Goal: Browse casually: Explore the website without a specific task or goal

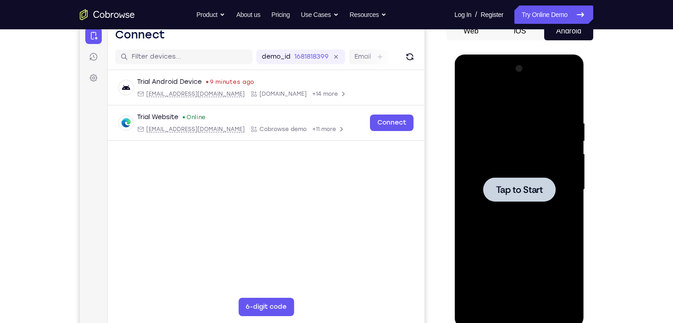
scroll to position [110, 0]
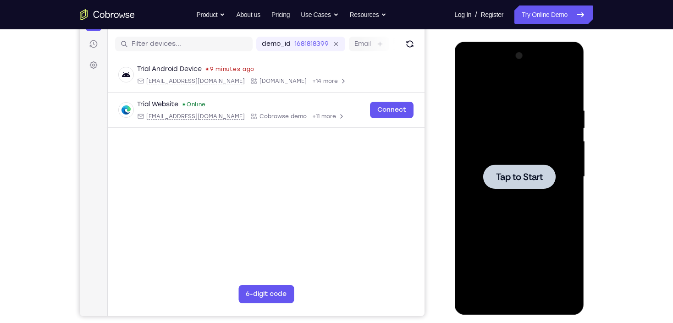
click at [504, 172] on span "Tap to Start" at bounding box center [519, 176] width 47 height 9
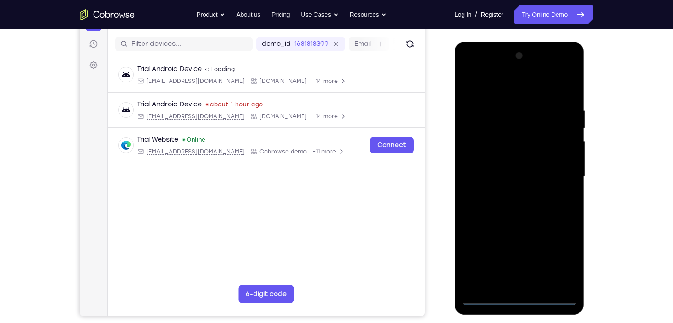
click at [519, 298] on div at bounding box center [519, 177] width 116 height 257
click at [559, 262] on div at bounding box center [519, 177] width 116 height 257
click at [470, 67] on div at bounding box center [519, 177] width 116 height 257
click at [561, 175] on div at bounding box center [519, 177] width 116 height 257
click at [508, 195] on div at bounding box center [519, 177] width 116 height 257
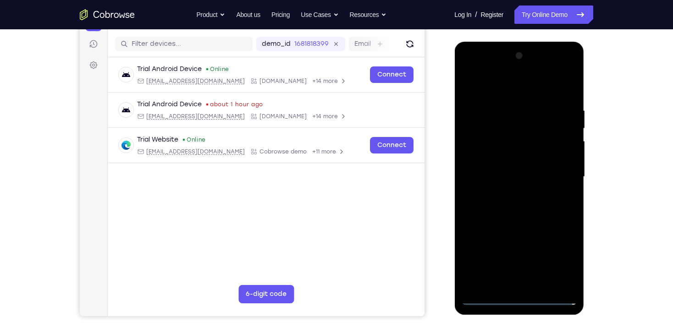
click at [511, 167] on div at bounding box center [519, 177] width 116 height 257
click at [516, 157] on div at bounding box center [519, 177] width 116 height 257
click at [523, 176] on div at bounding box center [519, 177] width 116 height 257
click at [519, 209] on div at bounding box center [519, 177] width 116 height 257
click at [540, 205] on div at bounding box center [519, 177] width 116 height 257
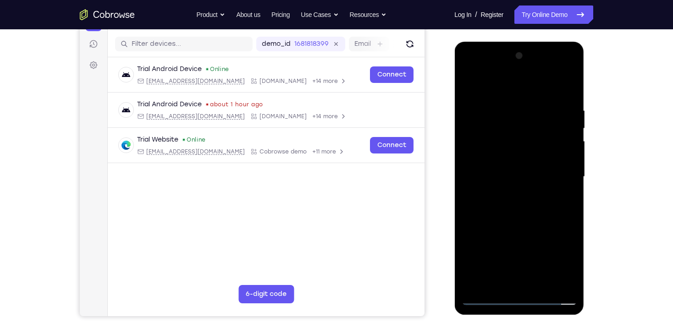
click at [509, 210] on div at bounding box center [519, 177] width 116 height 257
click at [567, 94] on div at bounding box center [519, 177] width 116 height 257
click at [531, 102] on div at bounding box center [519, 177] width 116 height 257
click at [555, 283] on div at bounding box center [519, 177] width 116 height 257
click at [570, 186] on div at bounding box center [519, 177] width 116 height 257
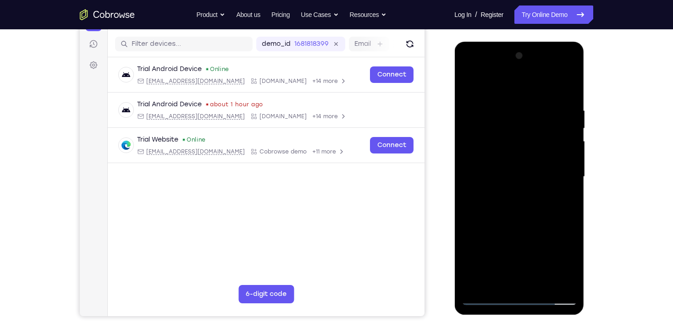
click at [472, 90] on div at bounding box center [519, 177] width 116 height 257
click at [513, 117] on div at bounding box center [519, 177] width 116 height 257
click at [492, 283] on div at bounding box center [519, 177] width 116 height 257
click at [541, 287] on div at bounding box center [519, 177] width 116 height 257
click at [514, 228] on div at bounding box center [519, 177] width 116 height 257
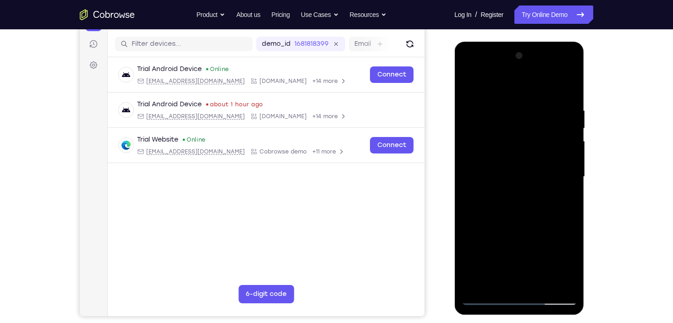
click at [473, 118] on div at bounding box center [519, 177] width 116 height 257
click at [524, 122] on div at bounding box center [519, 177] width 116 height 257
click at [497, 284] on div at bounding box center [519, 177] width 116 height 257
drag, startPoint x: 507, startPoint y: 260, endPoint x: 497, endPoint y: 232, distance: 30.0
click at [497, 232] on div at bounding box center [519, 177] width 116 height 257
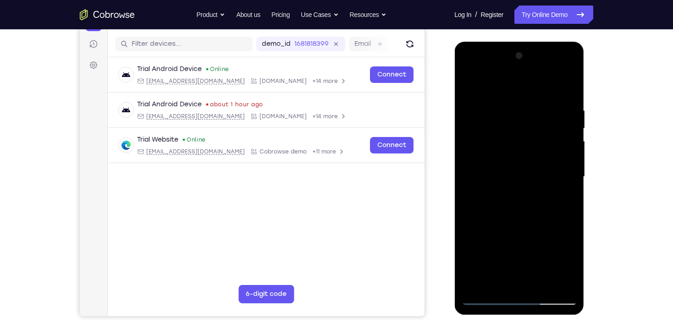
drag, startPoint x: 502, startPoint y: 260, endPoint x: 494, endPoint y: 226, distance: 34.8
click at [494, 226] on div at bounding box center [519, 177] width 116 height 257
drag, startPoint x: 519, startPoint y: 257, endPoint x: 511, endPoint y: 230, distance: 28.4
click at [511, 230] on div at bounding box center [519, 177] width 116 height 257
click at [541, 256] on div at bounding box center [519, 177] width 116 height 257
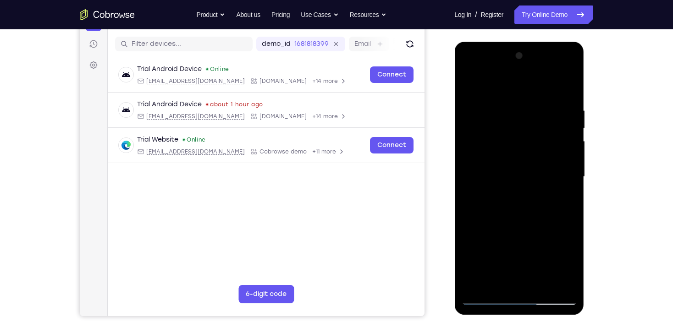
click at [551, 151] on div at bounding box center [519, 177] width 116 height 257
click at [564, 87] on div at bounding box center [519, 177] width 116 height 257
drag, startPoint x: 515, startPoint y: 237, endPoint x: 517, endPoint y: 159, distance: 78.0
click at [517, 159] on div at bounding box center [519, 177] width 116 height 257
drag, startPoint x: 511, startPoint y: 175, endPoint x: 530, endPoint y: 315, distance: 141.6
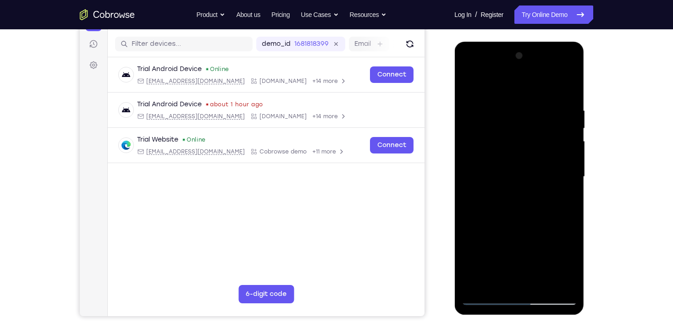
click at [530, 315] on div at bounding box center [519, 179] width 131 height 275
drag, startPoint x: 504, startPoint y: 245, endPoint x: 497, endPoint y: 172, distance: 73.7
click at [497, 172] on div at bounding box center [519, 177] width 116 height 257
click at [470, 85] on div at bounding box center [519, 177] width 116 height 257
click at [542, 285] on div at bounding box center [519, 177] width 116 height 257
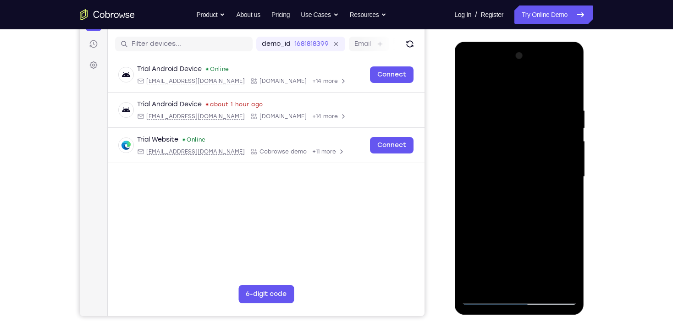
click at [513, 172] on div at bounding box center [519, 177] width 116 height 257
click at [468, 88] on div at bounding box center [519, 177] width 116 height 257
click at [471, 85] on div at bounding box center [519, 177] width 116 height 257
drag, startPoint x: 515, startPoint y: 235, endPoint x: 495, endPoint y: 123, distance: 113.7
click at [495, 125] on div at bounding box center [519, 177] width 116 height 257
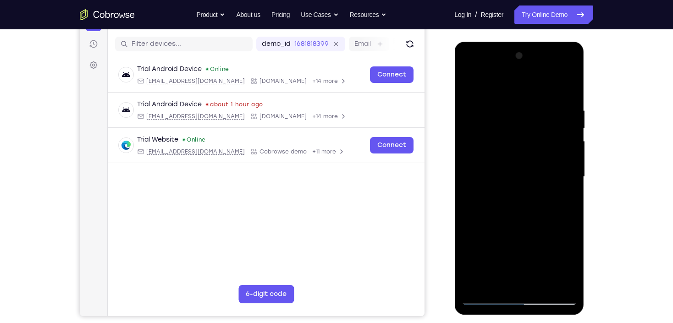
drag, startPoint x: 541, startPoint y: 238, endPoint x: 530, endPoint y: 318, distance: 80.9
click at [530, 317] on html "Online web based iOS Simulators and Android Emulators. Run iPhone, iPad, Mobile…" at bounding box center [519, 179] width 131 height 275
drag, startPoint x: 566, startPoint y: 105, endPoint x: 497, endPoint y: 105, distance: 69.2
click at [497, 105] on div at bounding box center [519, 177] width 116 height 257
drag, startPoint x: 545, startPoint y: 105, endPoint x: 501, endPoint y: 107, distance: 44.5
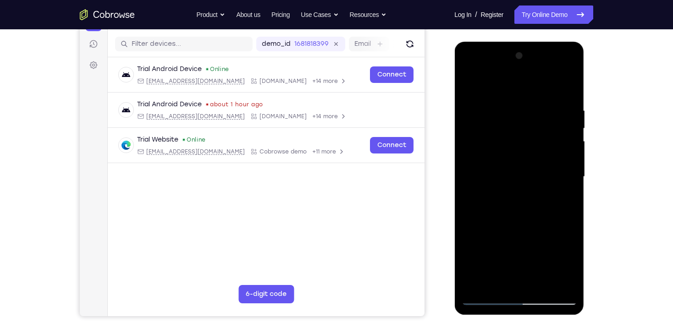
click at [501, 107] on div at bounding box center [519, 177] width 116 height 257
drag, startPoint x: 555, startPoint y: 107, endPoint x: 496, endPoint y: 109, distance: 59.2
click at [496, 109] on div at bounding box center [519, 177] width 116 height 257
drag, startPoint x: 561, startPoint y: 102, endPoint x: 486, endPoint y: 101, distance: 75.2
click at [486, 101] on div at bounding box center [519, 177] width 116 height 257
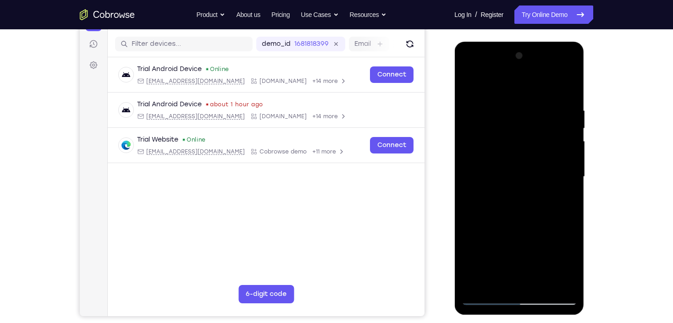
drag, startPoint x: 571, startPoint y: 102, endPoint x: 495, endPoint y: 103, distance: 76.6
click at [495, 103] on div at bounding box center [519, 177] width 116 height 257
click at [525, 102] on div at bounding box center [519, 177] width 116 height 257
click at [556, 280] on div at bounding box center [519, 177] width 116 height 257
click at [577, 206] on div at bounding box center [519, 178] width 130 height 273
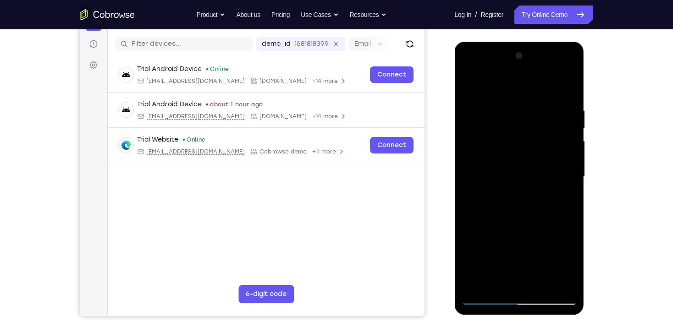
click at [571, 208] on div at bounding box center [519, 177] width 116 height 257
click at [554, 281] on div at bounding box center [519, 177] width 116 height 257
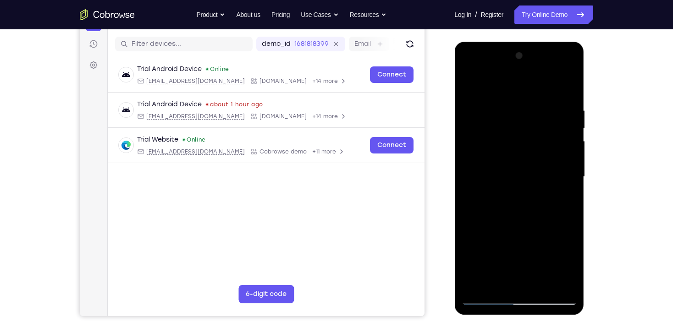
click at [564, 90] on div at bounding box center [519, 177] width 116 height 257
drag, startPoint x: 539, startPoint y: 218, endPoint x: 495, endPoint y: 106, distance: 119.6
click at [495, 94] on div at bounding box center [519, 177] width 116 height 257
drag, startPoint x: 528, startPoint y: 229, endPoint x: 493, endPoint y: 99, distance: 134.7
click at [493, 100] on div at bounding box center [519, 177] width 116 height 257
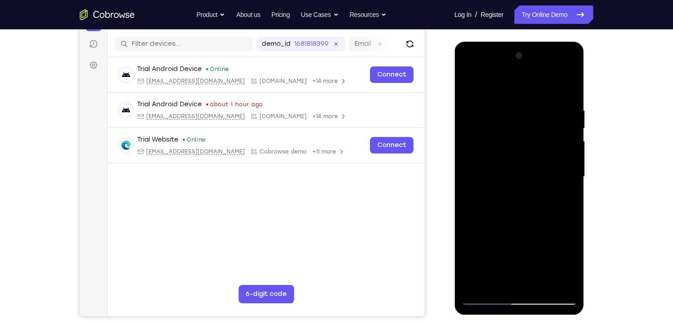
drag, startPoint x: 545, startPoint y: 247, endPoint x: 497, endPoint y: 102, distance: 152.7
click at [497, 104] on div at bounding box center [519, 177] width 116 height 257
click at [531, 182] on div at bounding box center [519, 177] width 116 height 257
drag, startPoint x: 537, startPoint y: 223, endPoint x: 508, endPoint y: 106, distance: 120.3
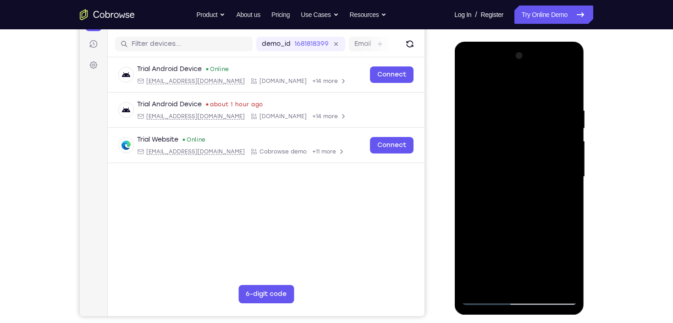
click at [508, 107] on div at bounding box center [519, 177] width 116 height 257
drag, startPoint x: 532, startPoint y: 247, endPoint x: 523, endPoint y: 214, distance: 34.8
click at [523, 214] on div at bounding box center [519, 177] width 116 height 257
click at [525, 196] on div at bounding box center [519, 177] width 116 height 257
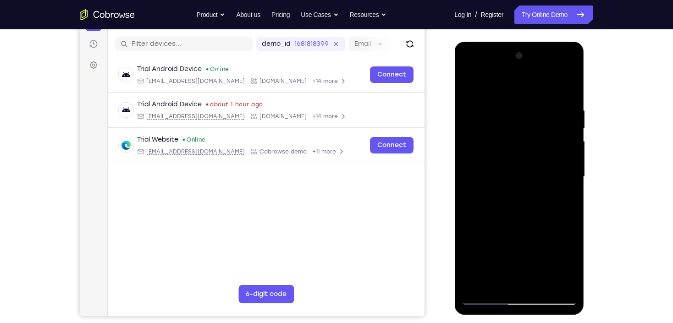
drag, startPoint x: 536, startPoint y: 228, endPoint x: 515, endPoint y: 133, distance: 97.1
click at [515, 133] on div at bounding box center [519, 177] width 116 height 257
click at [546, 203] on div at bounding box center [519, 177] width 116 height 257
drag, startPoint x: 531, startPoint y: 247, endPoint x: 511, endPoint y: 153, distance: 96.1
click at [511, 153] on div at bounding box center [519, 177] width 116 height 257
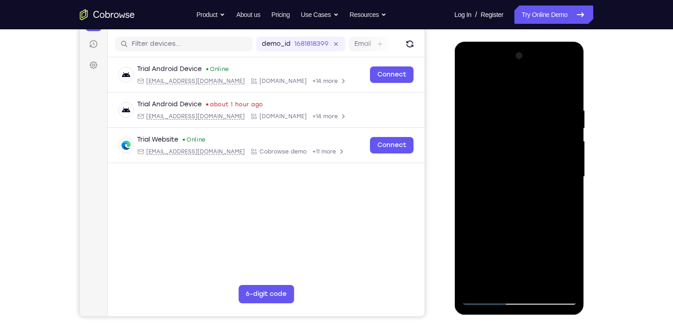
click at [519, 226] on div at bounding box center [519, 177] width 116 height 257
drag, startPoint x: 530, startPoint y: 216, endPoint x: 533, endPoint y: 133, distance: 84.0
click at [533, 133] on div at bounding box center [519, 177] width 116 height 257
click at [570, 138] on div at bounding box center [519, 177] width 116 height 257
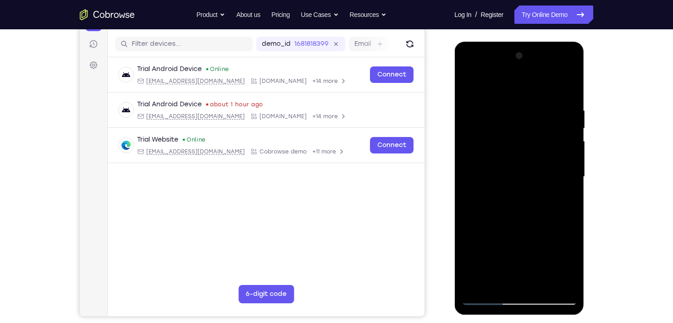
drag, startPoint x: 533, startPoint y: 169, endPoint x: 537, endPoint y: 204, distance: 35.1
click at [537, 204] on div at bounding box center [519, 177] width 116 height 257
click at [569, 169] on div at bounding box center [519, 177] width 116 height 257
click at [572, 169] on div at bounding box center [519, 177] width 116 height 257
click at [469, 166] on div at bounding box center [519, 177] width 116 height 257
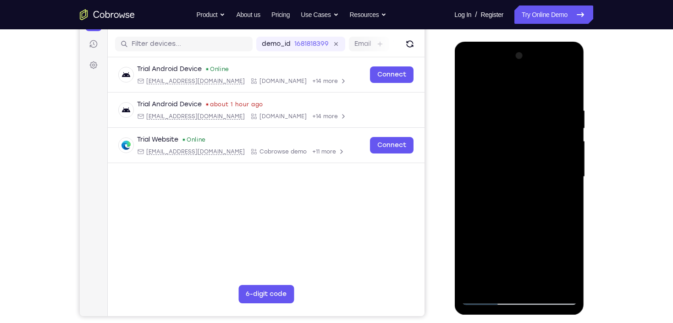
click at [569, 168] on div at bounding box center [519, 177] width 116 height 257
click at [469, 168] on div at bounding box center [519, 177] width 116 height 257
drag, startPoint x: 535, startPoint y: 236, endPoint x: 504, endPoint y: 110, distance: 128.9
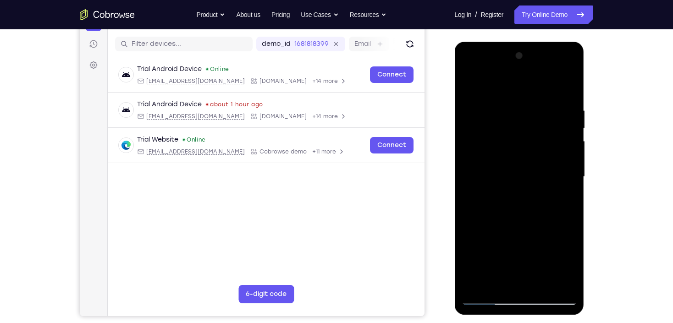
click at [504, 110] on div at bounding box center [519, 177] width 116 height 257
drag, startPoint x: 531, startPoint y: 235, endPoint x: 511, endPoint y: 120, distance: 116.5
click at [511, 122] on div at bounding box center [519, 177] width 116 height 257
drag, startPoint x: 536, startPoint y: 235, endPoint x: 530, endPoint y: 121, distance: 114.8
click at [530, 122] on div at bounding box center [519, 177] width 116 height 257
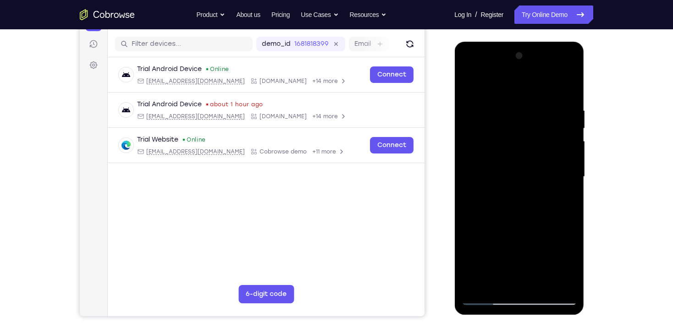
drag, startPoint x: 541, startPoint y: 241, endPoint x: 535, endPoint y: 99, distance: 142.7
click at [536, 100] on div at bounding box center [519, 177] width 116 height 257
drag, startPoint x: 535, startPoint y: 224, endPoint x: 535, endPoint y: 96, distance: 127.9
click at [537, 88] on div at bounding box center [519, 177] width 116 height 257
drag, startPoint x: 531, startPoint y: 230, endPoint x: 541, endPoint y: 162, distance: 68.5
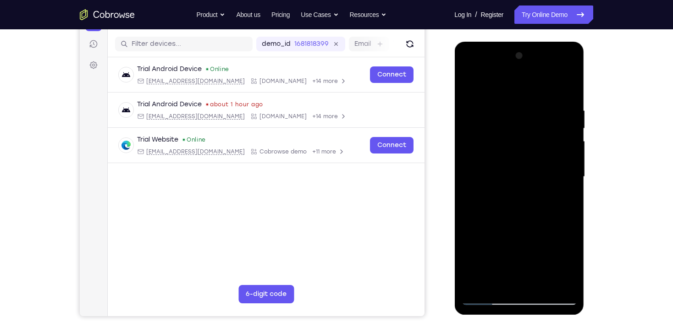
click at [541, 162] on div at bounding box center [519, 177] width 116 height 257
click at [497, 102] on div at bounding box center [519, 177] width 116 height 257
drag, startPoint x: 517, startPoint y: 210, endPoint x: 515, endPoint y: 128, distance: 81.2
click at [515, 128] on div at bounding box center [519, 177] width 116 height 257
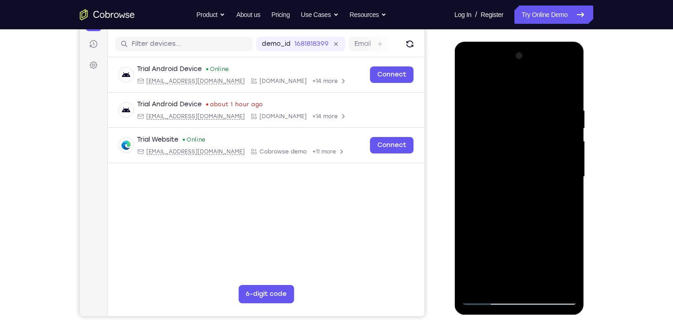
click at [570, 191] on div at bounding box center [519, 177] width 116 height 257
drag, startPoint x: 519, startPoint y: 235, endPoint x: 518, endPoint y: 177, distance: 58.7
click at [518, 177] on div at bounding box center [519, 177] width 116 height 257
drag, startPoint x: 522, startPoint y: 144, endPoint x: 527, endPoint y: 186, distance: 42.5
click at [527, 186] on div at bounding box center [519, 177] width 116 height 257
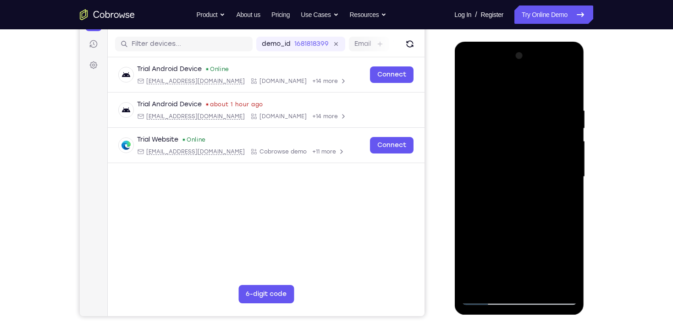
click at [528, 176] on div at bounding box center [519, 177] width 116 height 257
drag, startPoint x: 531, startPoint y: 234, endPoint x: 511, endPoint y: 76, distance: 159.9
click at [511, 76] on div at bounding box center [519, 177] width 116 height 257
drag, startPoint x: 549, startPoint y: 246, endPoint x: 537, endPoint y: 112, distance: 134.5
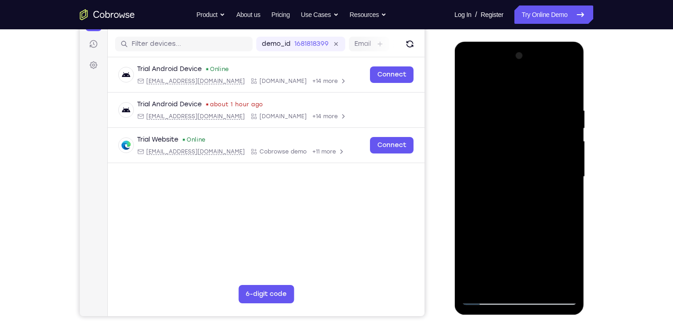
click at [537, 112] on div at bounding box center [519, 177] width 116 height 257
drag, startPoint x: 545, startPoint y: 239, endPoint x: 541, endPoint y: 99, distance: 140.4
click at [541, 97] on div at bounding box center [519, 177] width 116 height 257
drag, startPoint x: 548, startPoint y: 241, endPoint x: 537, endPoint y: 111, distance: 130.6
click at [538, 111] on div at bounding box center [519, 177] width 116 height 257
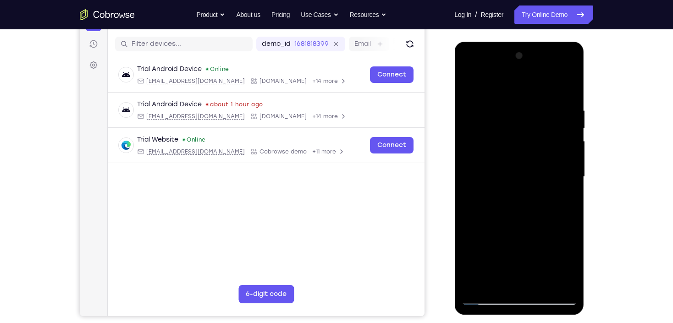
drag, startPoint x: 548, startPoint y: 212, endPoint x: 534, endPoint y: 94, distance: 118.3
click at [534, 94] on div at bounding box center [519, 177] width 116 height 257
drag, startPoint x: 535, startPoint y: 151, endPoint x: 514, endPoint y: 57, distance: 95.9
click at [511, 42] on html "Online web based iOS Simulators and Android Emulators. Run iPhone, iPad, Mobile…" at bounding box center [519, 179] width 131 height 275
drag, startPoint x: 543, startPoint y: 250, endPoint x: 536, endPoint y: 112, distance: 137.7
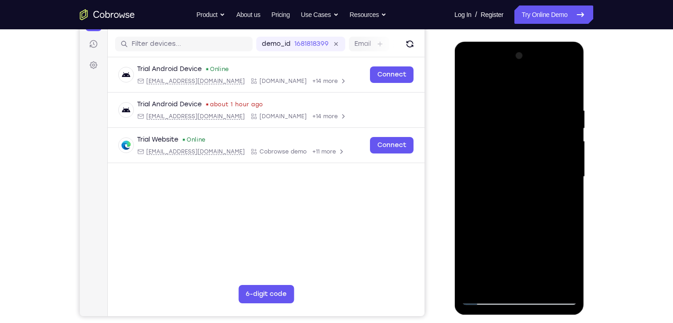
click at [536, 112] on div at bounding box center [519, 177] width 116 height 257
drag, startPoint x: 544, startPoint y: 237, endPoint x: 540, endPoint y: 91, distance: 145.8
click at [540, 91] on div at bounding box center [519, 177] width 116 height 257
click at [471, 96] on div at bounding box center [519, 177] width 116 height 257
click at [539, 210] on div at bounding box center [519, 177] width 116 height 257
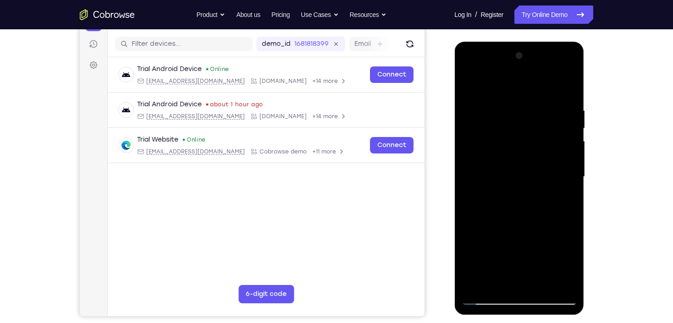
click at [539, 210] on div at bounding box center [519, 177] width 116 height 257
drag, startPoint x: 546, startPoint y: 232, endPoint x: 538, endPoint y: 120, distance: 113.1
click at [538, 120] on div at bounding box center [519, 177] width 116 height 257
drag, startPoint x: 548, startPoint y: 230, endPoint x: 541, endPoint y: 129, distance: 101.1
click at [541, 129] on div at bounding box center [519, 177] width 116 height 257
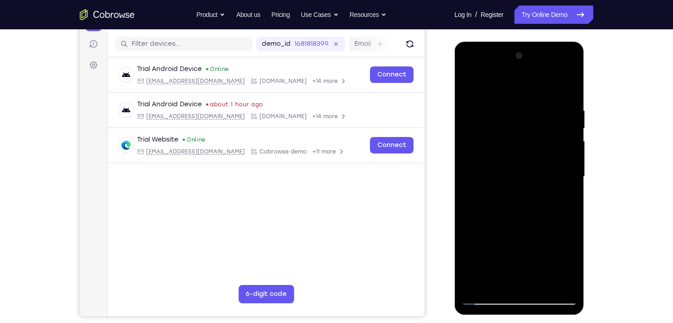
drag, startPoint x: 547, startPoint y: 236, endPoint x: 540, endPoint y: 85, distance: 151.0
click at [540, 85] on div at bounding box center [519, 177] width 116 height 257
drag, startPoint x: 548, startPoint y: 235, endPoint x: 544, endPoint y: 126, distance: 109.2
click at [544, 126] on div at bounding box center [519, 177] width 116 height 257
drag, startPoint x: 539, startPoint y: 186, endPoint x: 535, endPoint y: 91, distance: 95.0
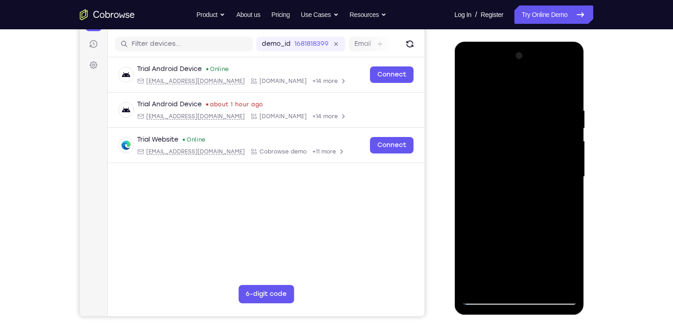
click at [535, 91] on div at bounding box center [519, 177] width 116 height 257
drag, startPoint x: 537, startPoint y: 235, endPoint x: 526, endPoint y: 144, distance: 91.4
click at [526, 144] on div at bounding box center [519, 177] width 116 height 257
drag, startPoint x: 531, startPoint y: 235, endPoint x: 519, endPoint y: 47, distance: 188.4
click at [519, 47] on div at bounding box center [519, 178] width 130 height 273
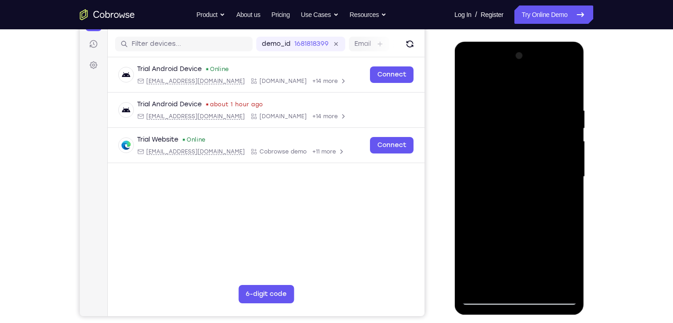
drag, startPoint x: 524, startPoint y: 250, endPoint x: 525, endPoint y: 175, distance: 74.7
click at [525, 175] on div at bounding box center [519, 177] width 116 height 257
click at [574, 176] on div at bounding box center [519, 177] width 116 height 257
